Goal: Navigation & Orientation: Understand site structure

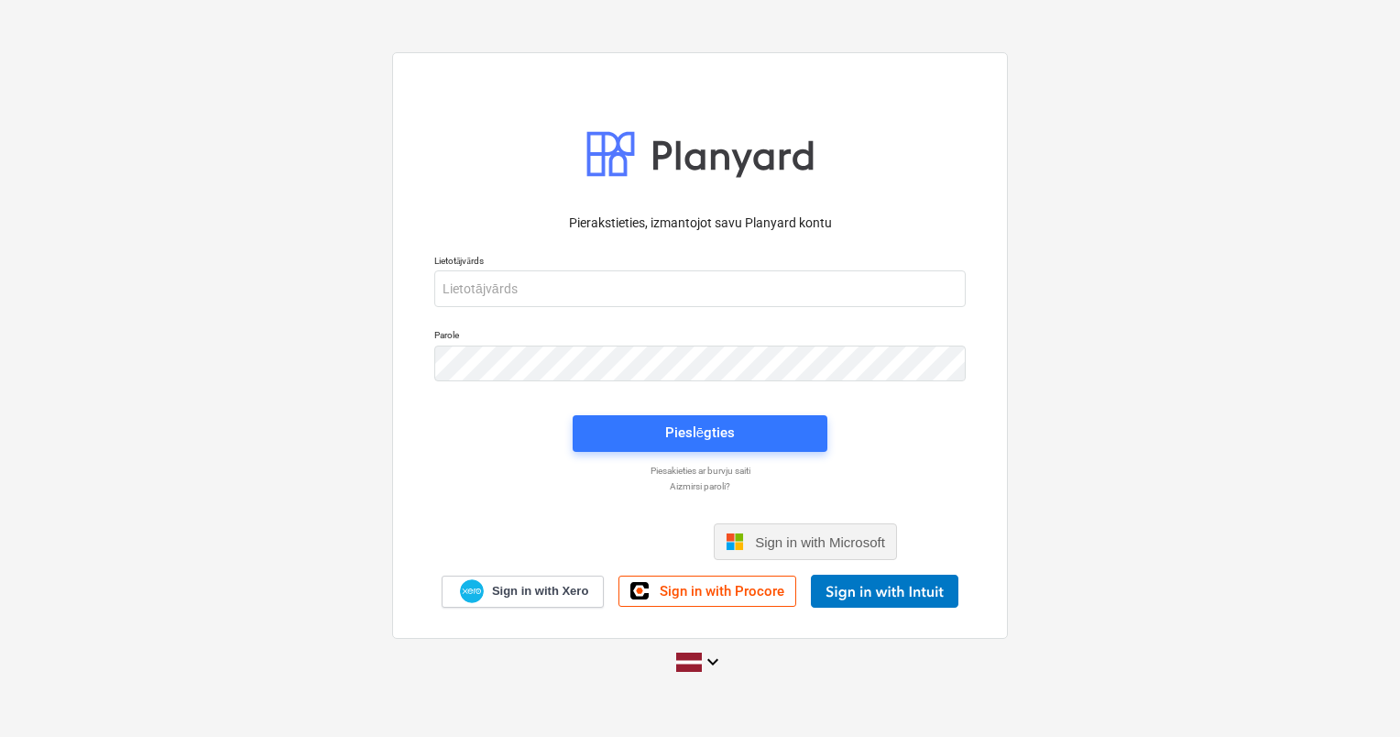
click at [824, 535] on span "Sign in with Microsoft" at bounding box center [820, 542] width 130 height 16
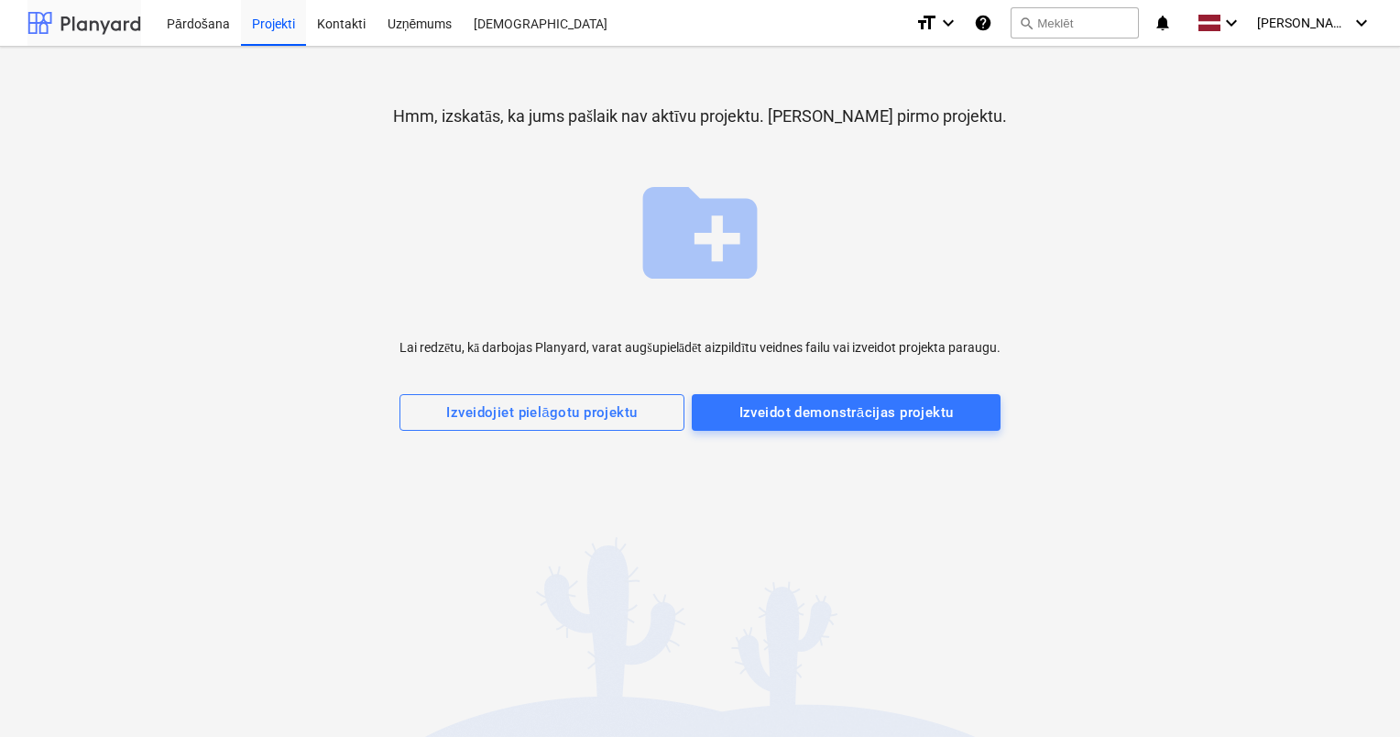
click at [88, 25] on div at bounding box center [84, 23] width 114 height 46
click at [488, 23] on div "[DEMOGRAPHIC_DATA]" at bounding box center [541, 22] width 156 height 47
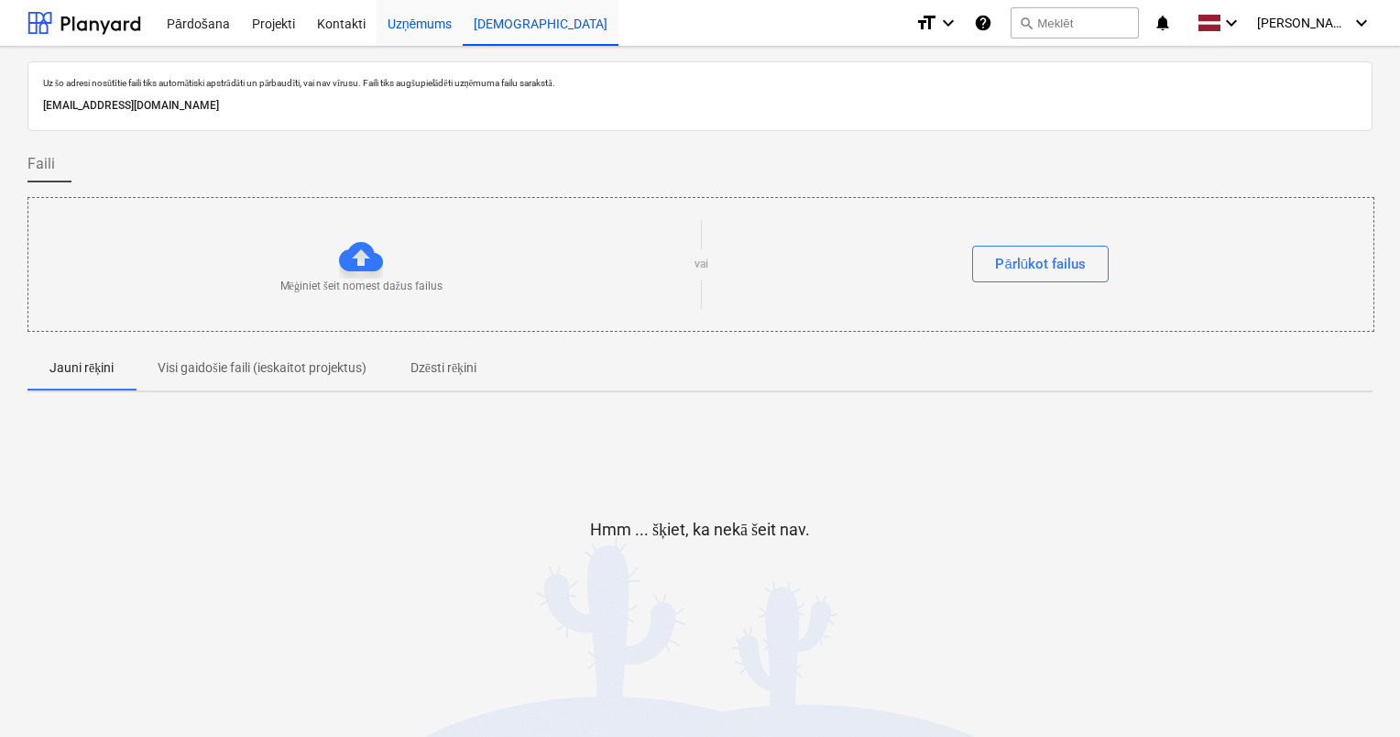
click at [426, 18] on div "Uzņēmums" at bounding box center [420, 22] width 87 height 47
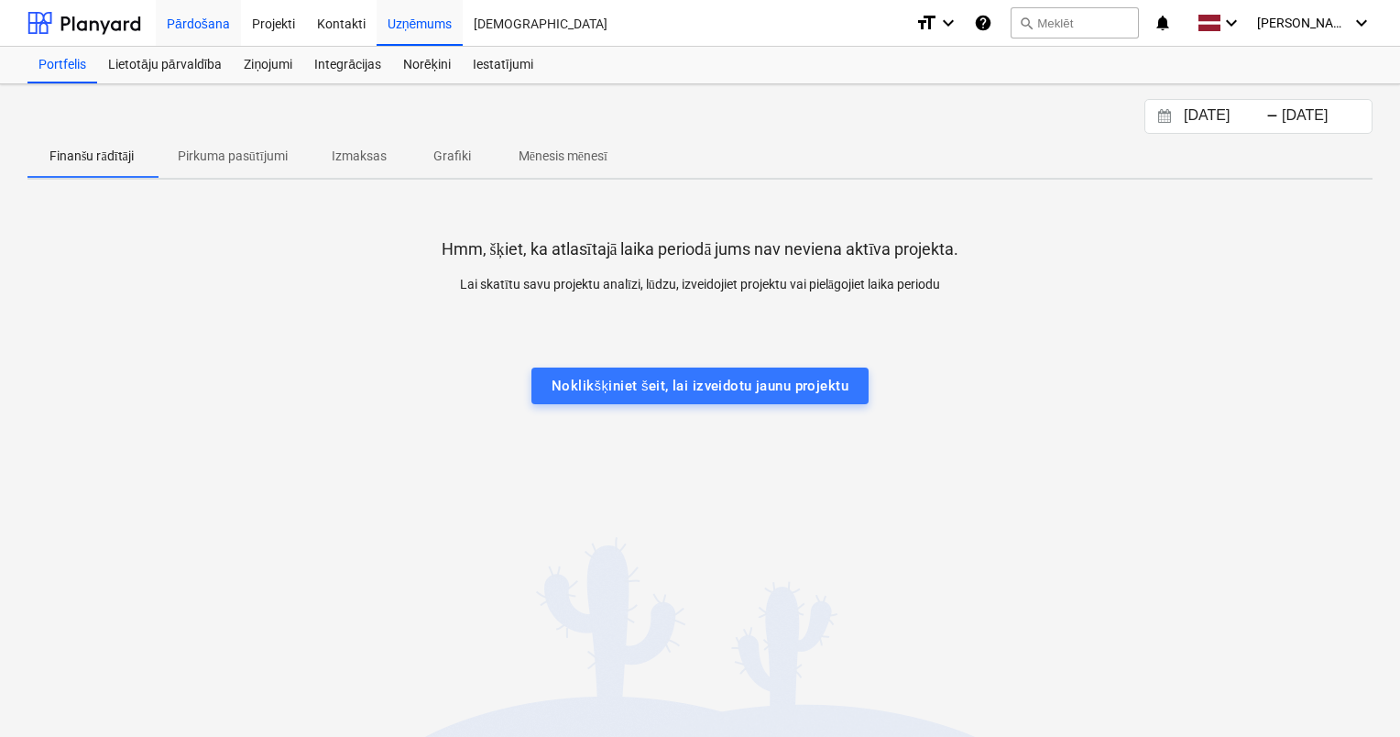
click at [212, 26] on div "Pārdošana" at bounding box center [198, 22] width 85 height 47
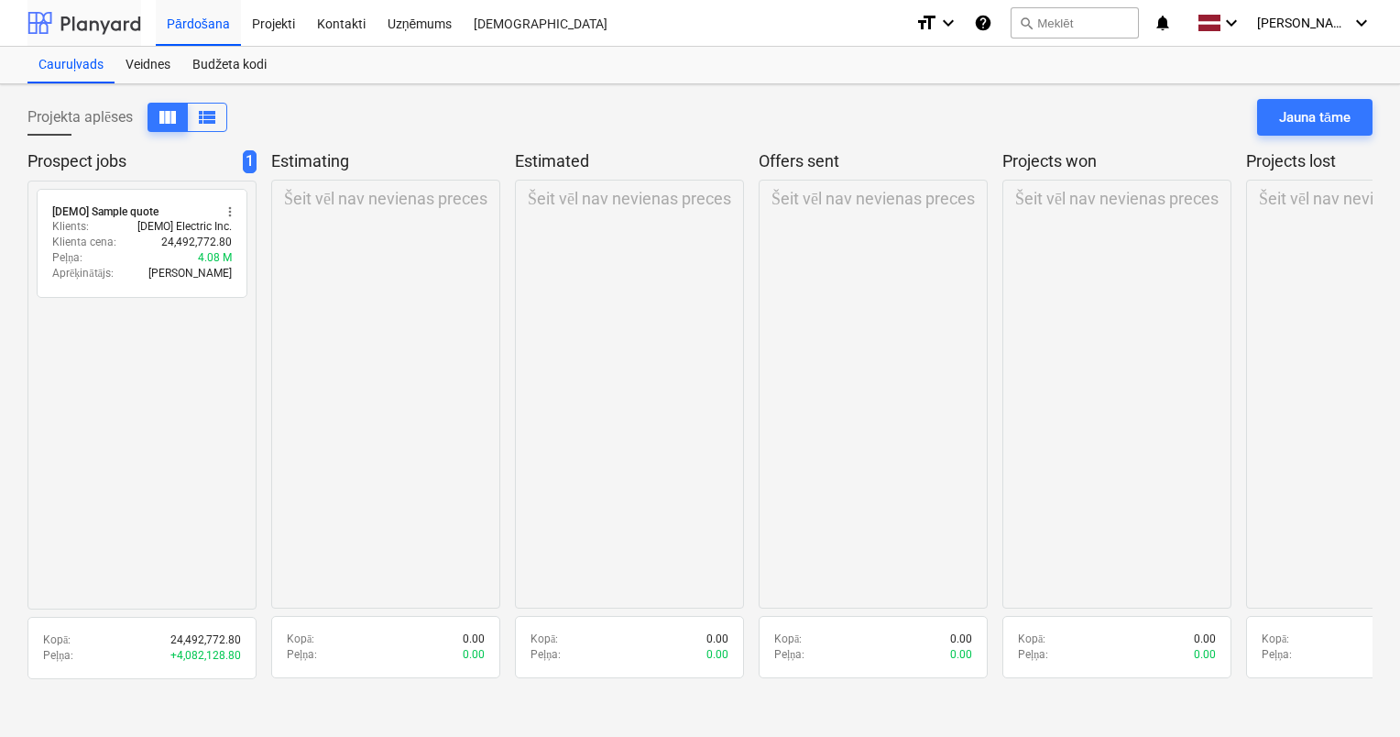
click at [70, 33] on div at bounding box center [84, 23] width 114 height 46
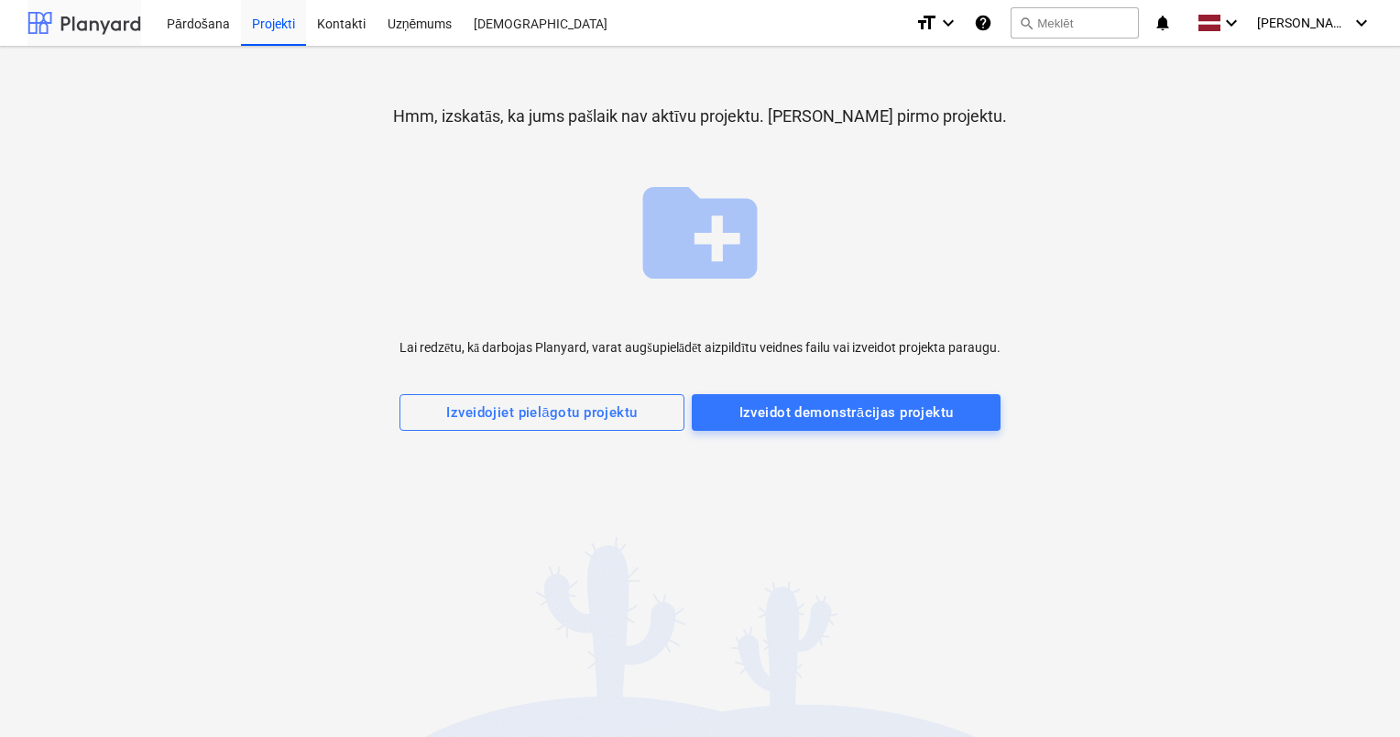
drag, startPoint x: 197, startPoint y: 31, endPoint x: 100, endPoint y: 15, distance: 98.5
click at [197, 30] on div "Pārdošana" at bounding box center [198, 22] width 85 height 47
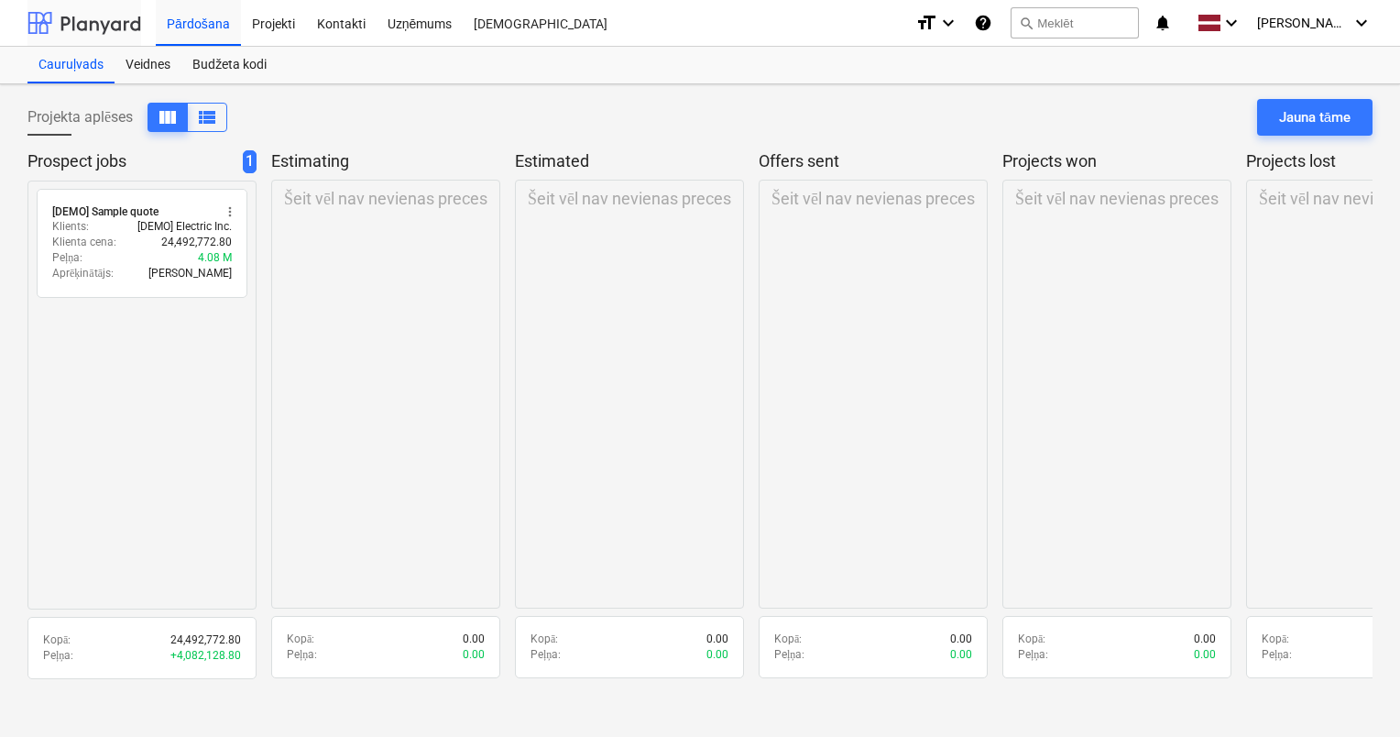
click at [92, 26] on div at bounding box center [84, 23] width 114 height 46
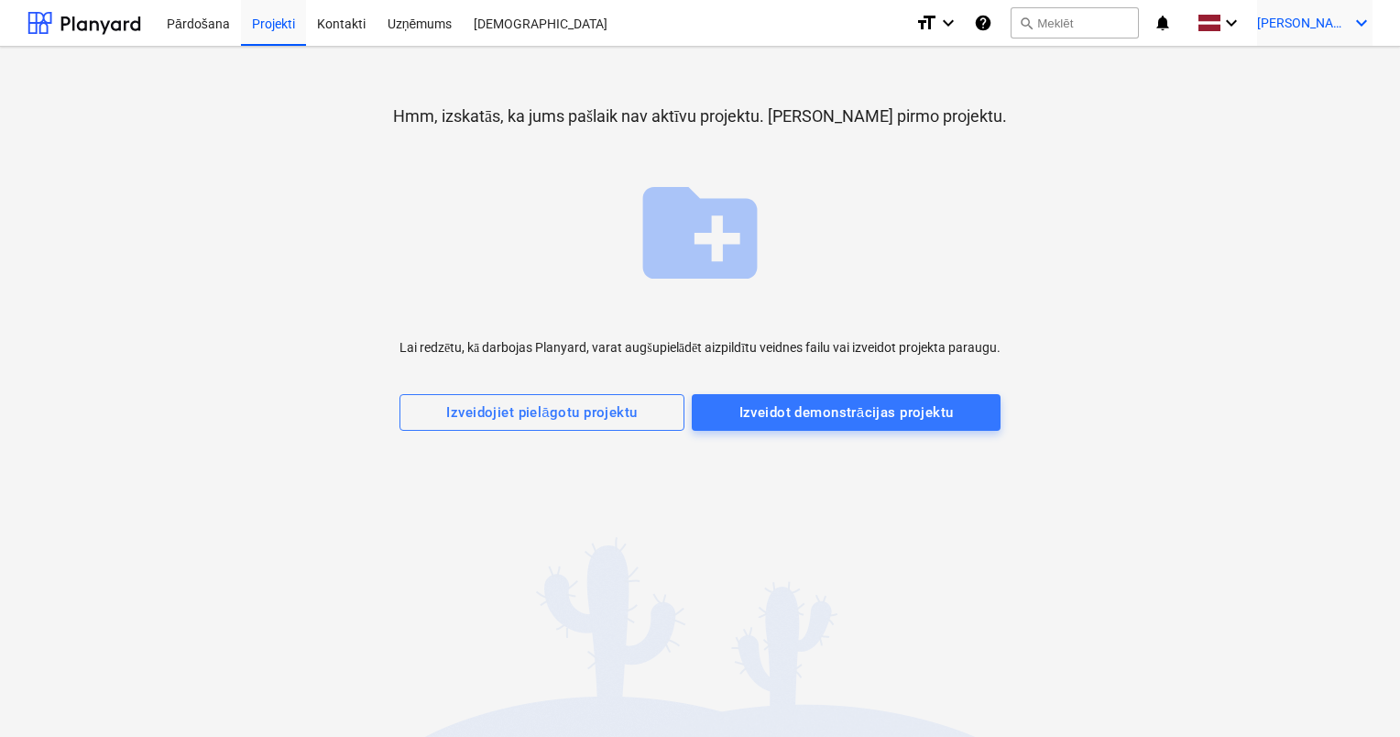
click at [1337, 16] on span "[PERSON_NAME]" at bounding box center [1303, 23] width 92 height 15
click at [1320, 72] on div "Iestatījumi" at bounding box center [1318, 72] width 110 height 30
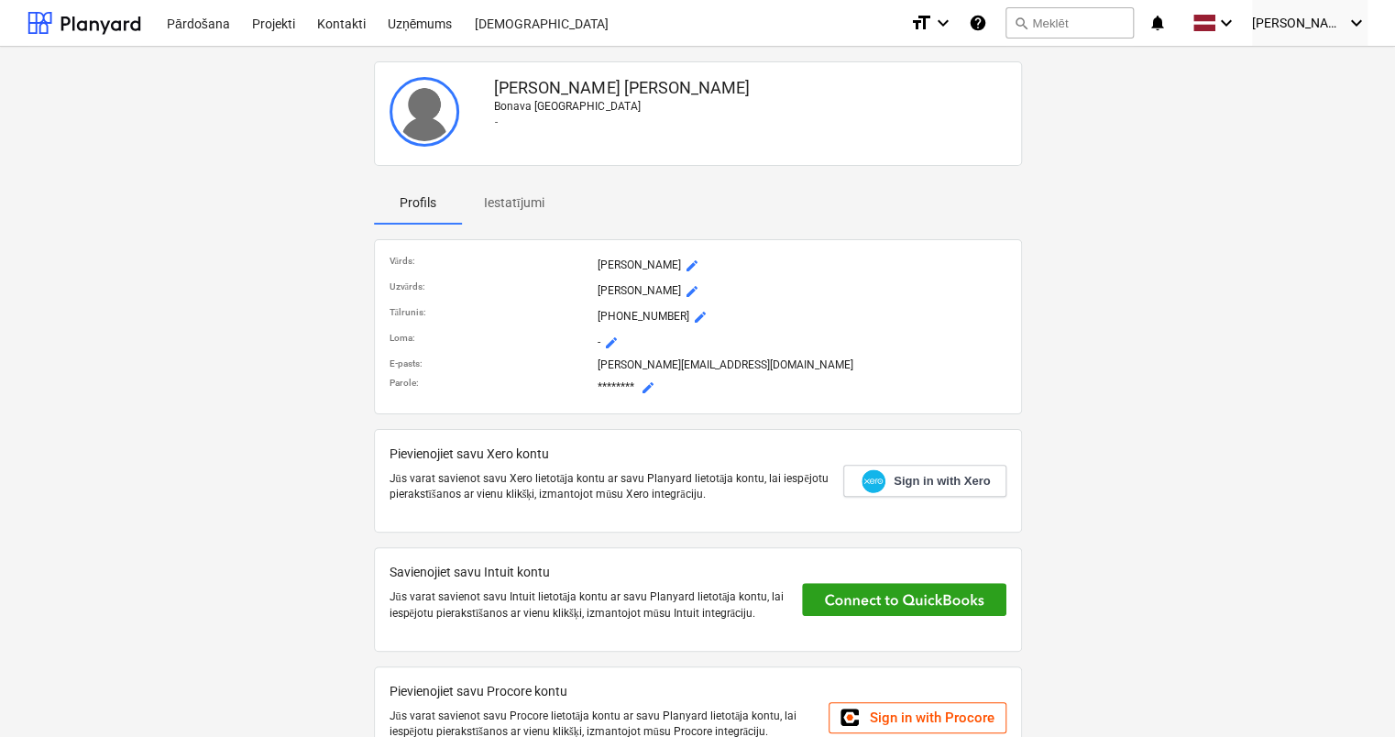
click at [512, 202] on p "Iestatījumi" at bounding box center [514, 202] width 60 height 19
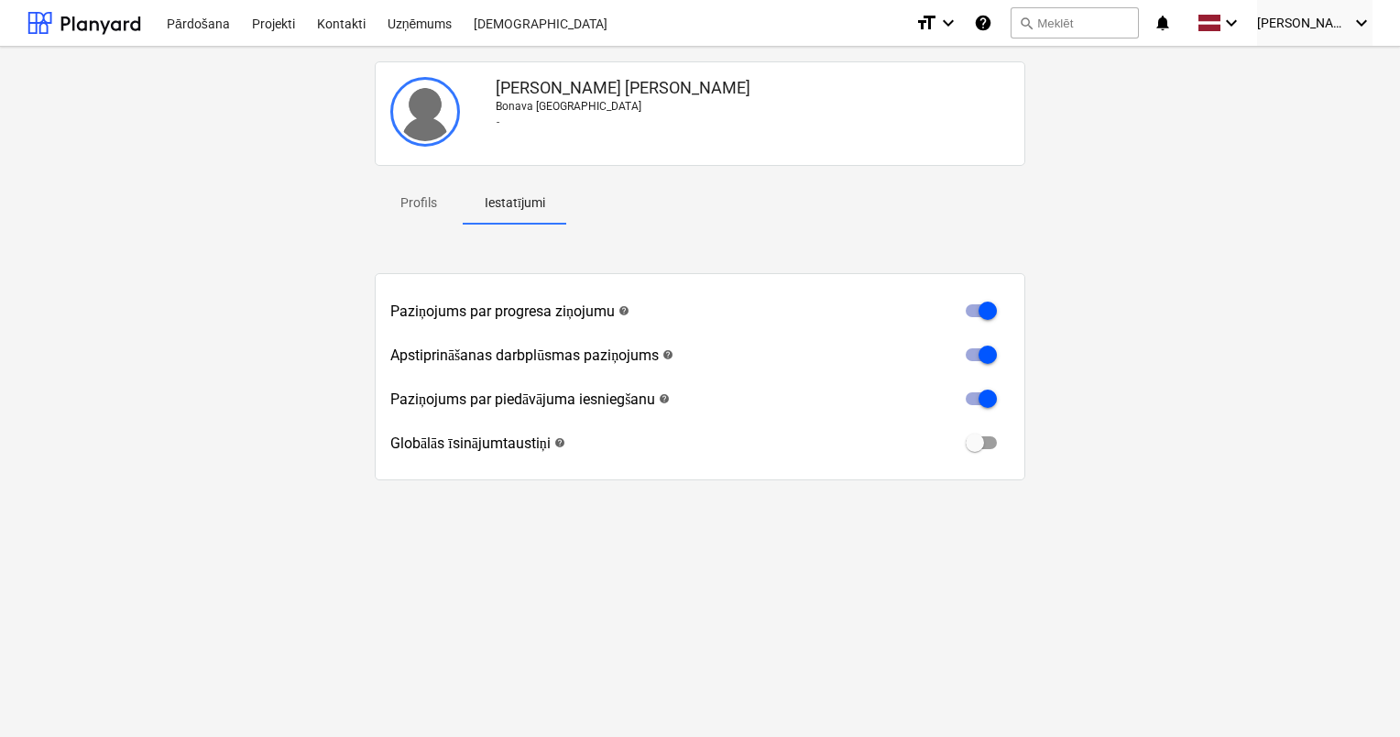
click at [422, 198] on p "Profils" at bounding box center [419, 202] width 44 height 19
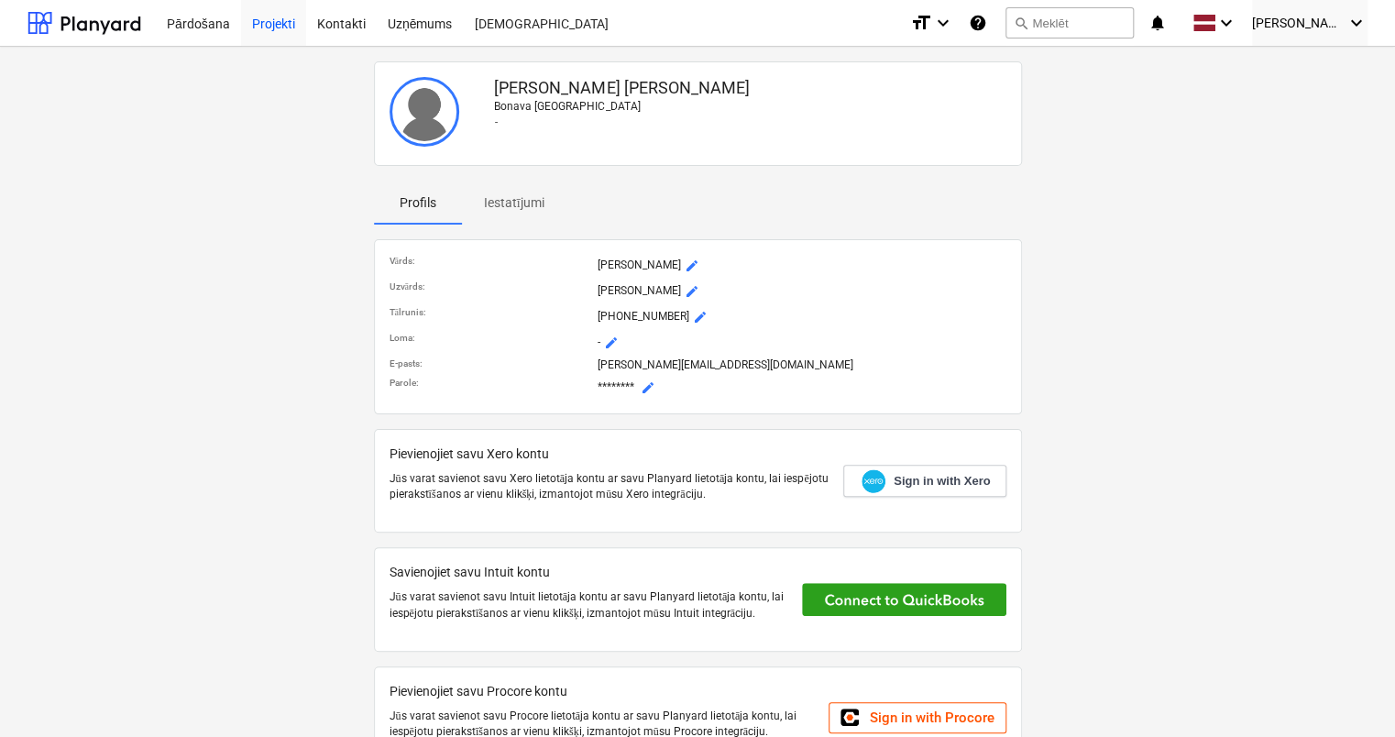
click at [267, 31] on div "Projekti" at bounding box center [273, 22] width 65 height 47
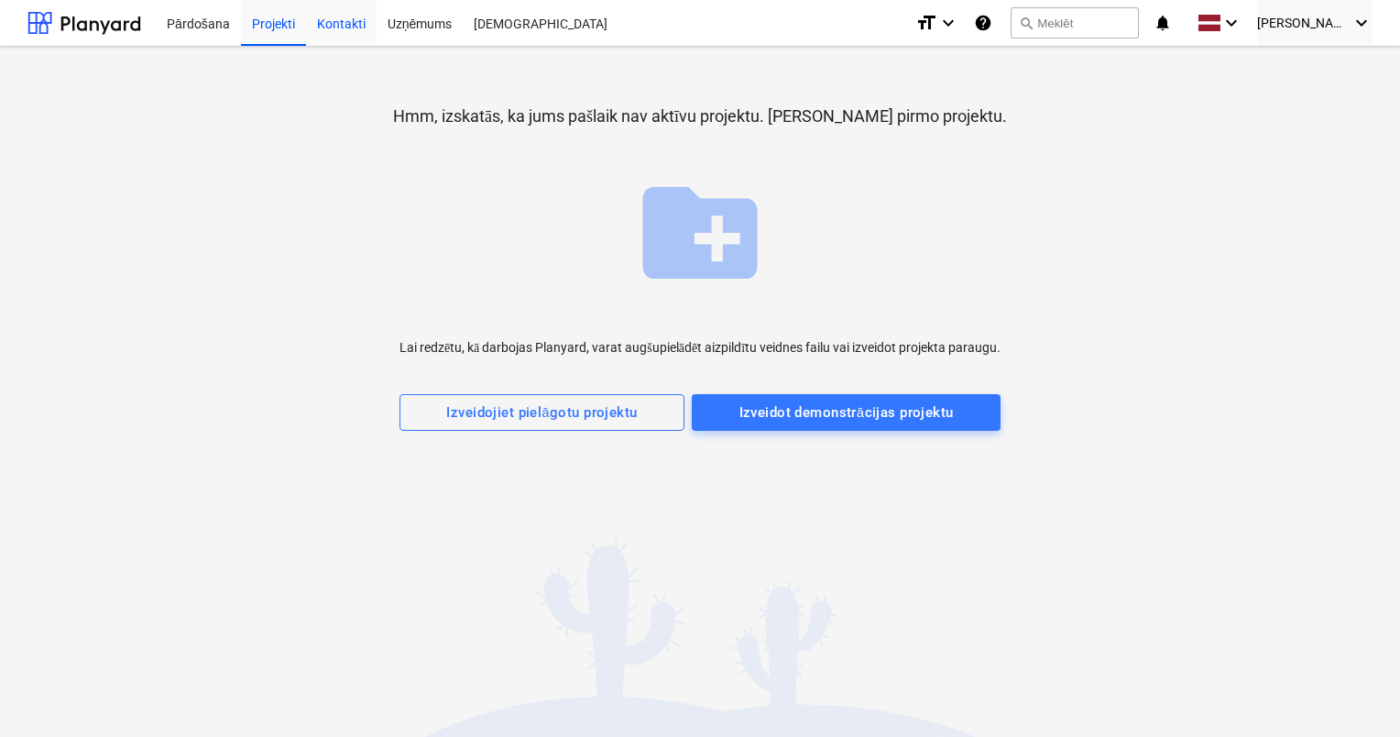
click at [319, 26] on div "Kontakti" at bounding box center [341, 22] width 71 height 47
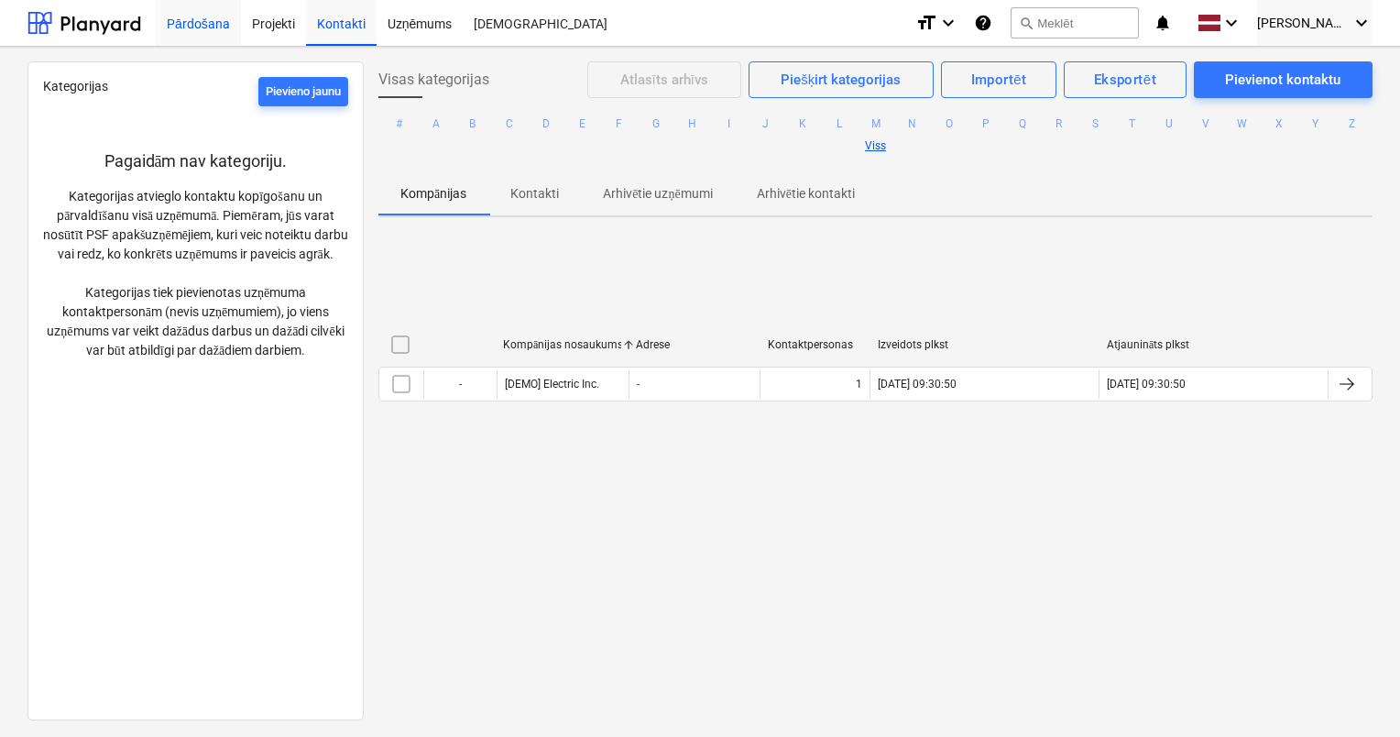
click at [214, 26] on div "Pārdošana" at bounding box center [198, 22] width 85 height 47
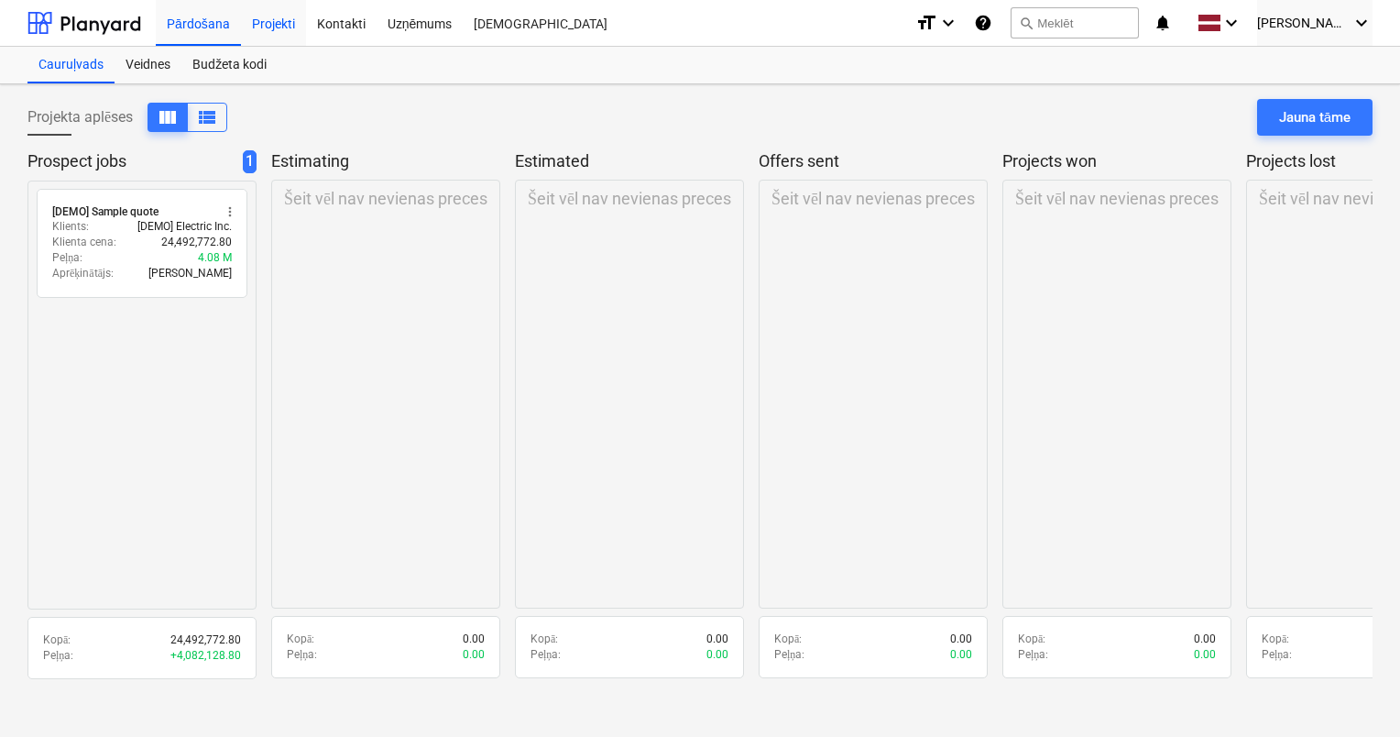
click at [262, 36] on div "Projekti" at bounding box center [273, 22] width 65 height 47
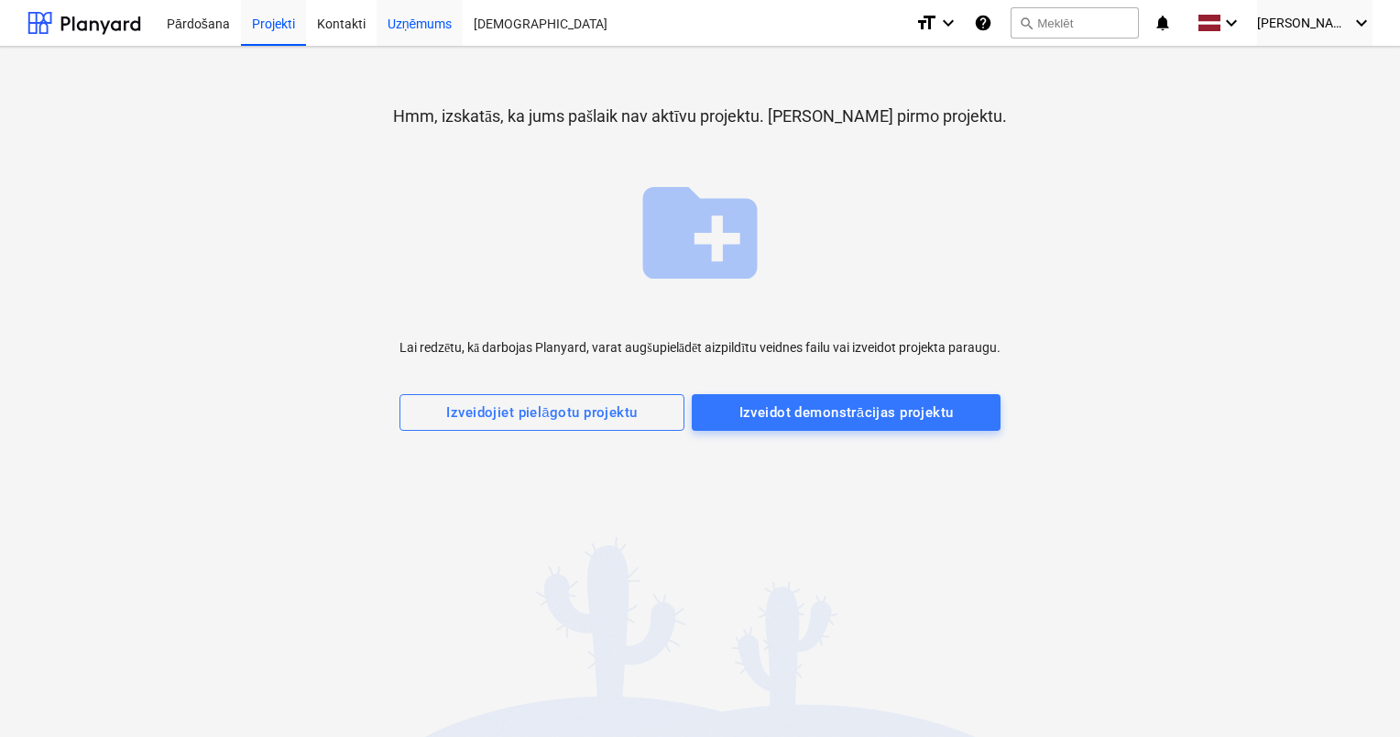
click at [429, 19] on div "Uzņēmums" at bounding box center [420, 22] width 87 height 47
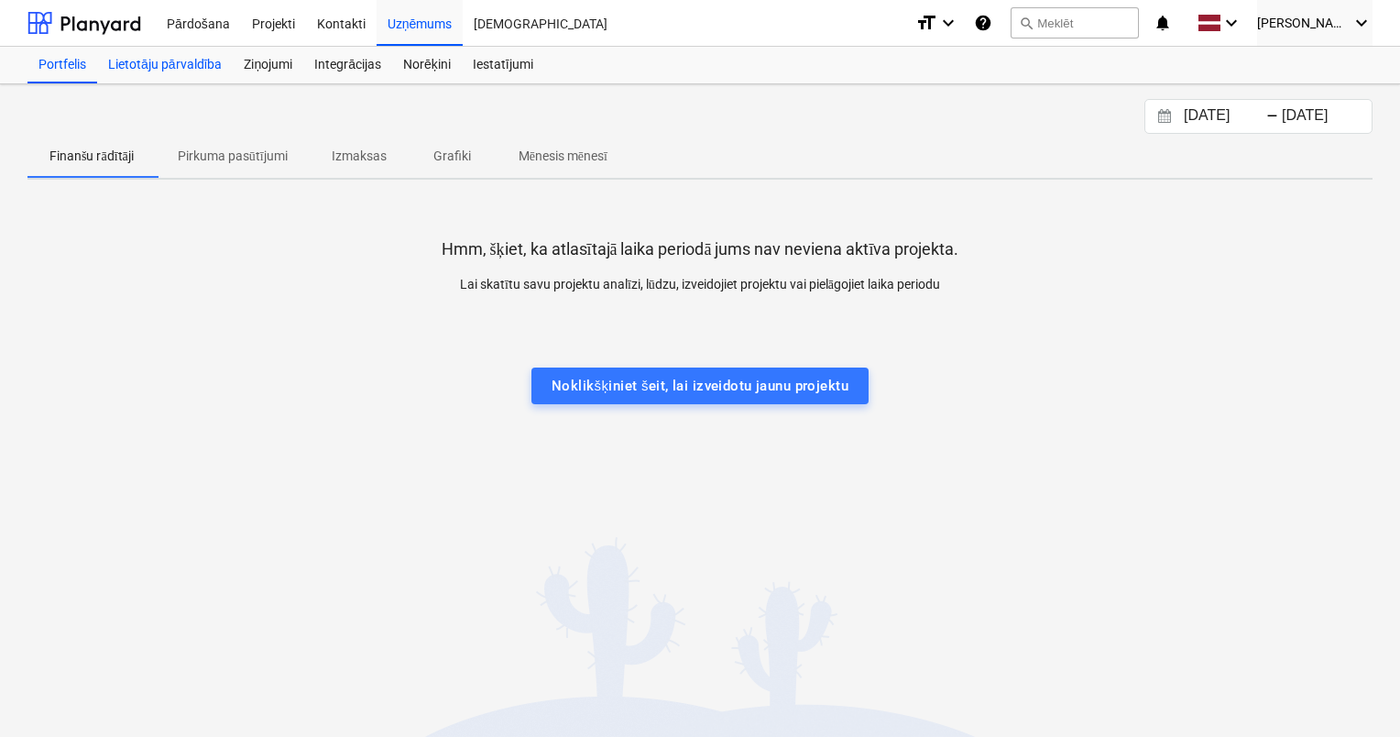
click at [199, 60] on div "Lietotāju pārvaldība" at bounding box center [165, 65] width 136 height 37
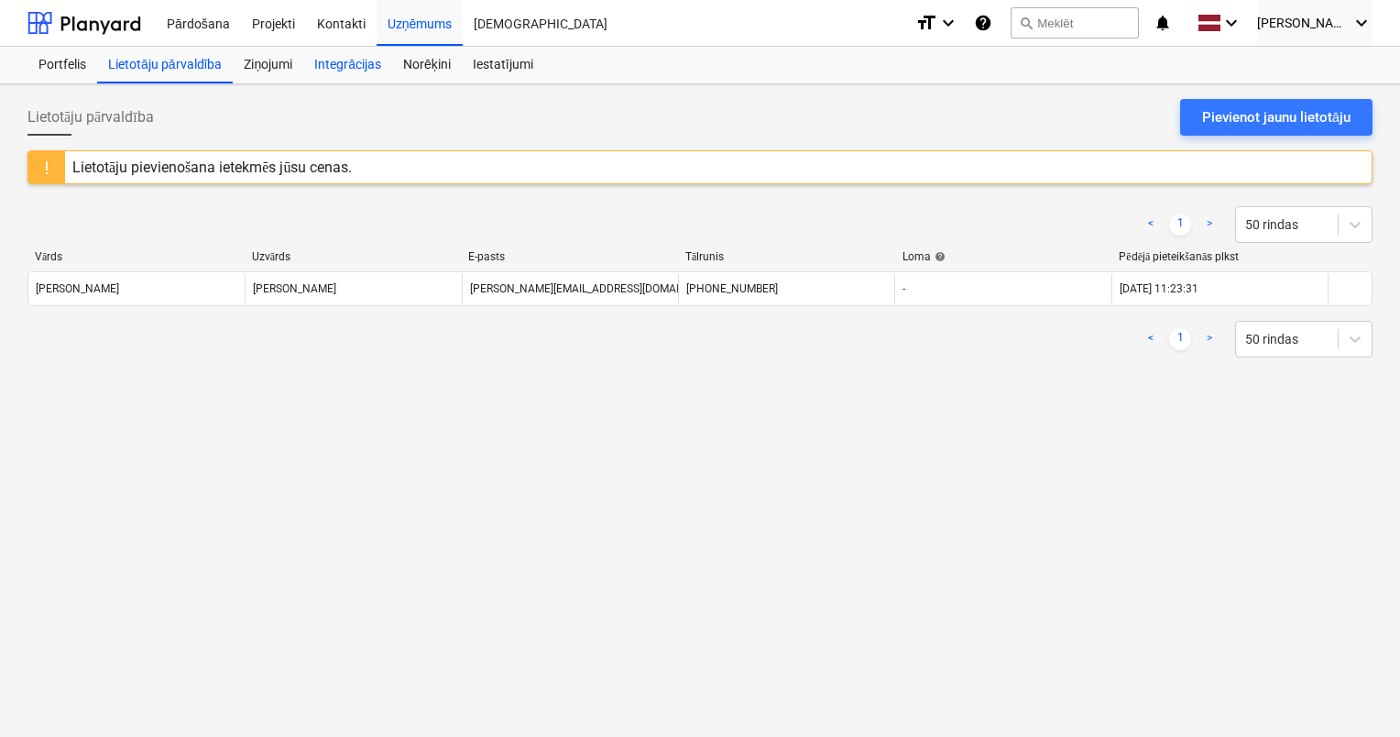
click at [356, 62] on div "Integrācijas" at bounding box center [347, 65] width 89 height 37
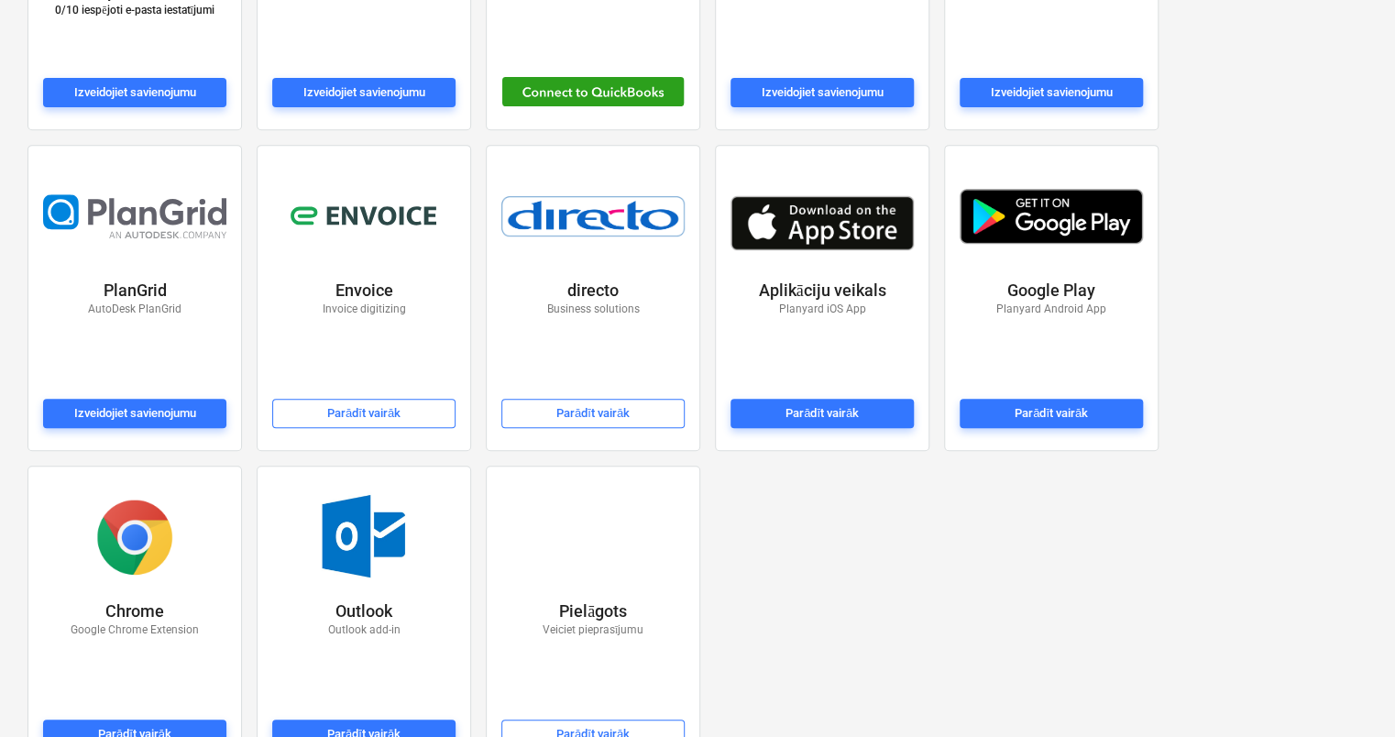
scroll to position [374, 0]
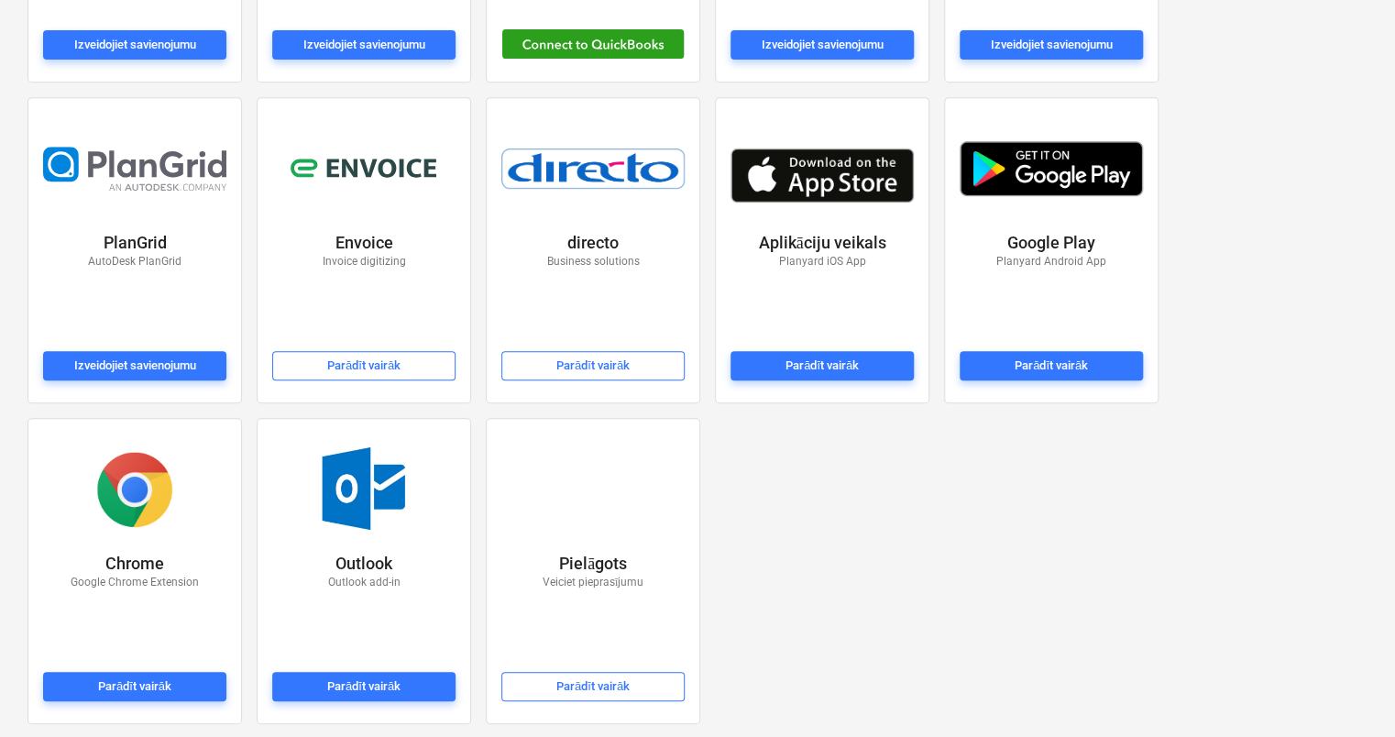
click at [775, 532] on div "Grāmatvedības e-pasts help 0 / 10 iespējoti e-pasta iestatījumi Izveidojiet sav…" at bounding box center [697, 250] width 1355 height 962
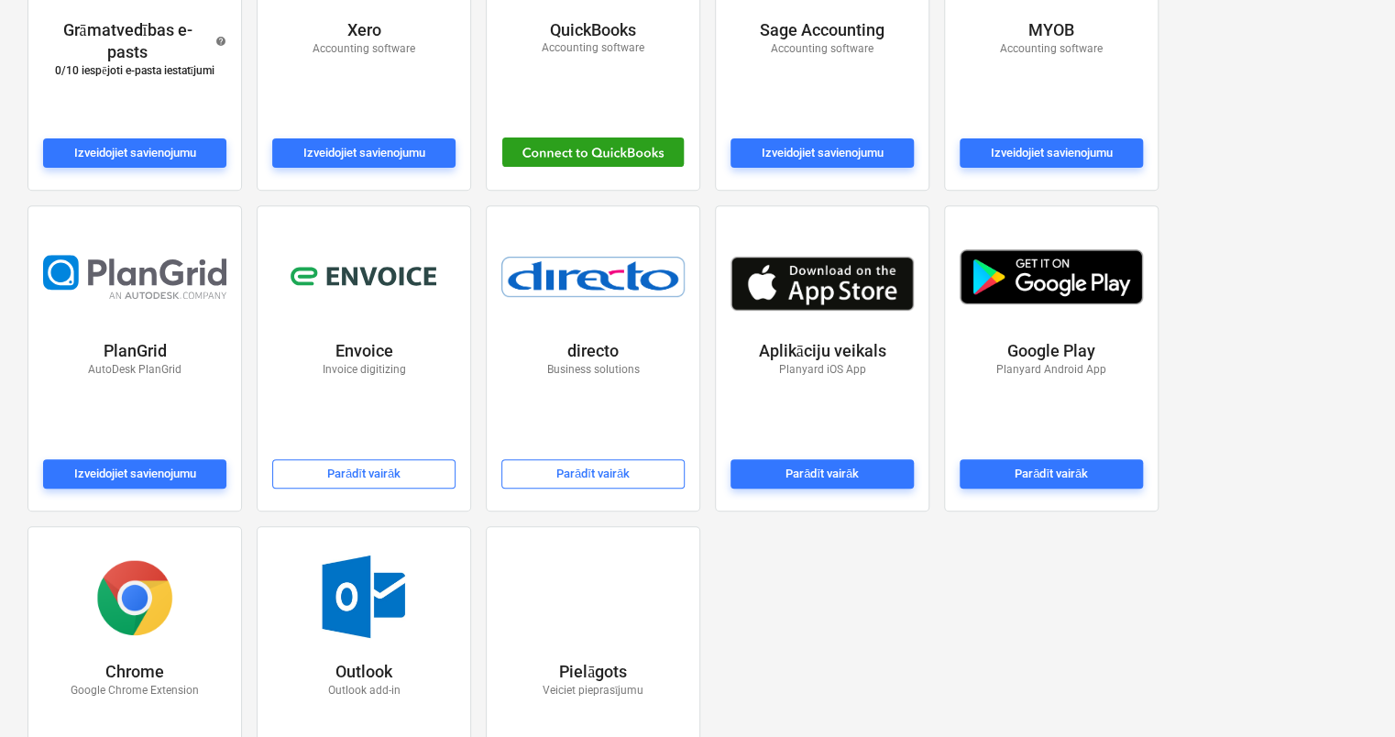
scroll to position [275, 0]
